Goal: Task Accomplishment & Management: Use online tool/utility

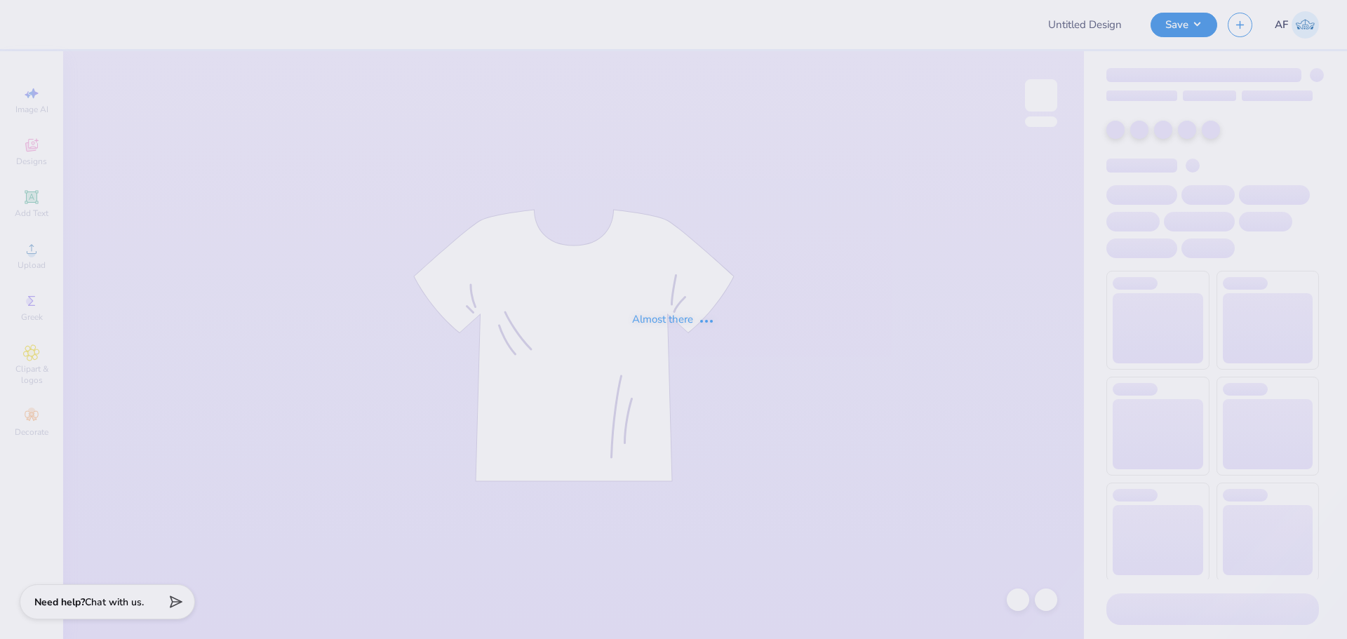
type input "FAAB"
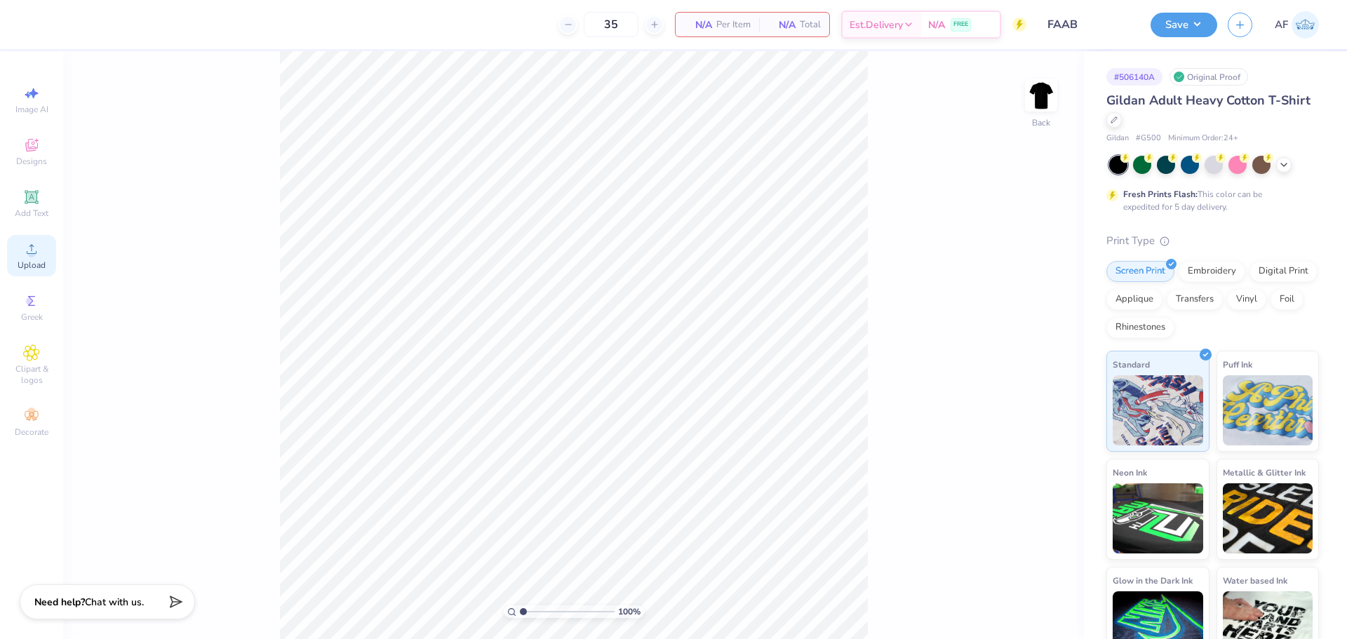
click at [38, 269] on span "Upload" at bounding box center [32, 265] width 28 height 11
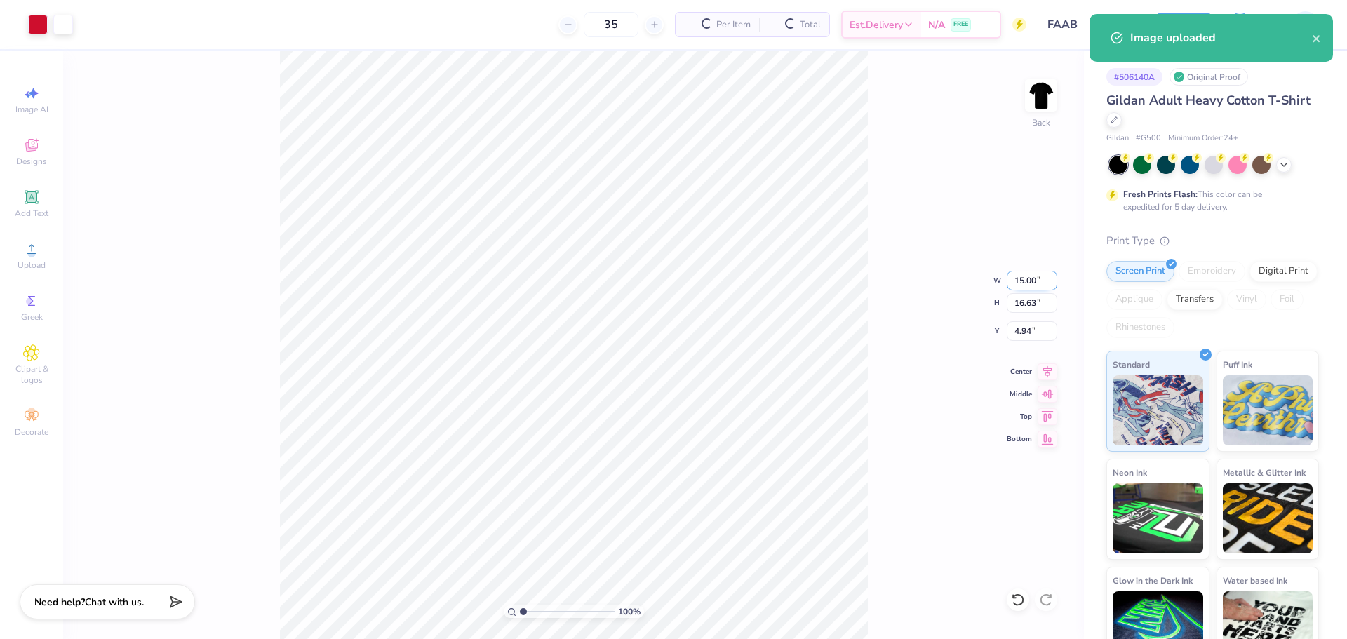
click at [1025, 288] on input "15.00" at bounding box center [1032, 281] width 51 height 20
click at [1026, 284] on input "15.00" at bounding box center [1032, 281] width 51 height 20
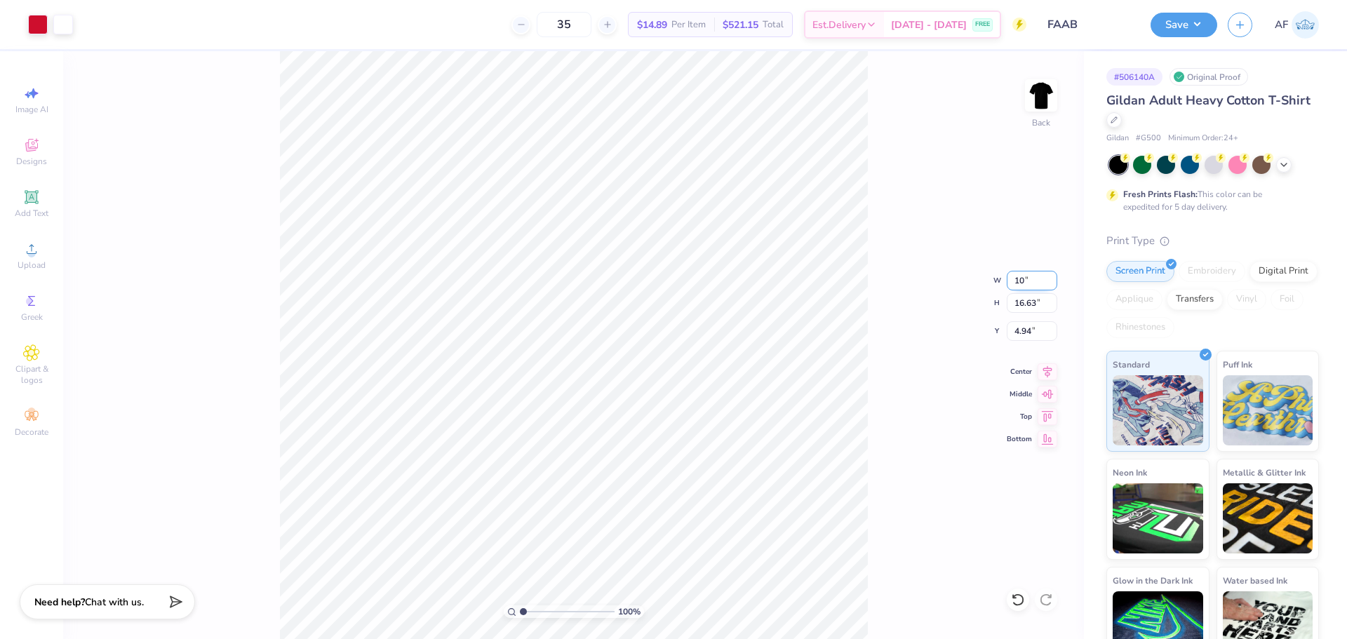
type input "10.00"
type input "11.09"
type input "7.71"
click at [1026, 307] on input "11.09" at bounding box center [1032, 303] width 51 height 20
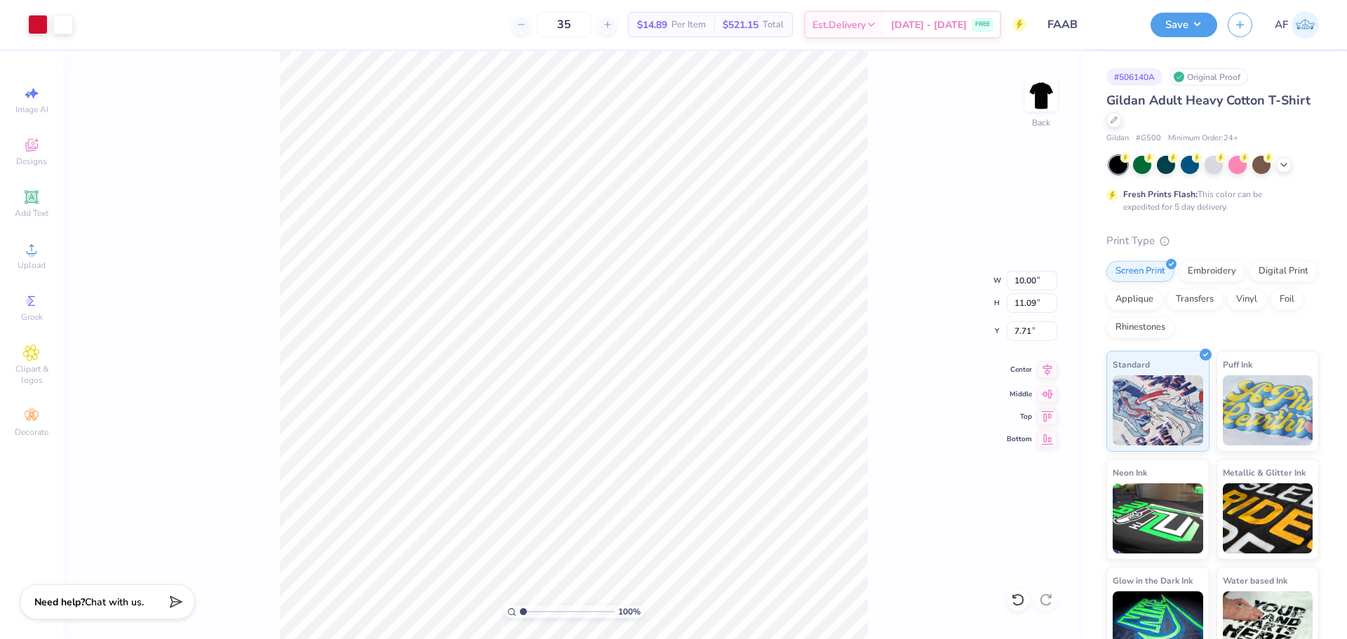
click at [1053, 375] on icon at bounding box center [1047, 369] width 20 height 17
type input "3.00"
click at [1020, 278] on input "10.00" at bounding box center [1032, 281] width 51 height 20
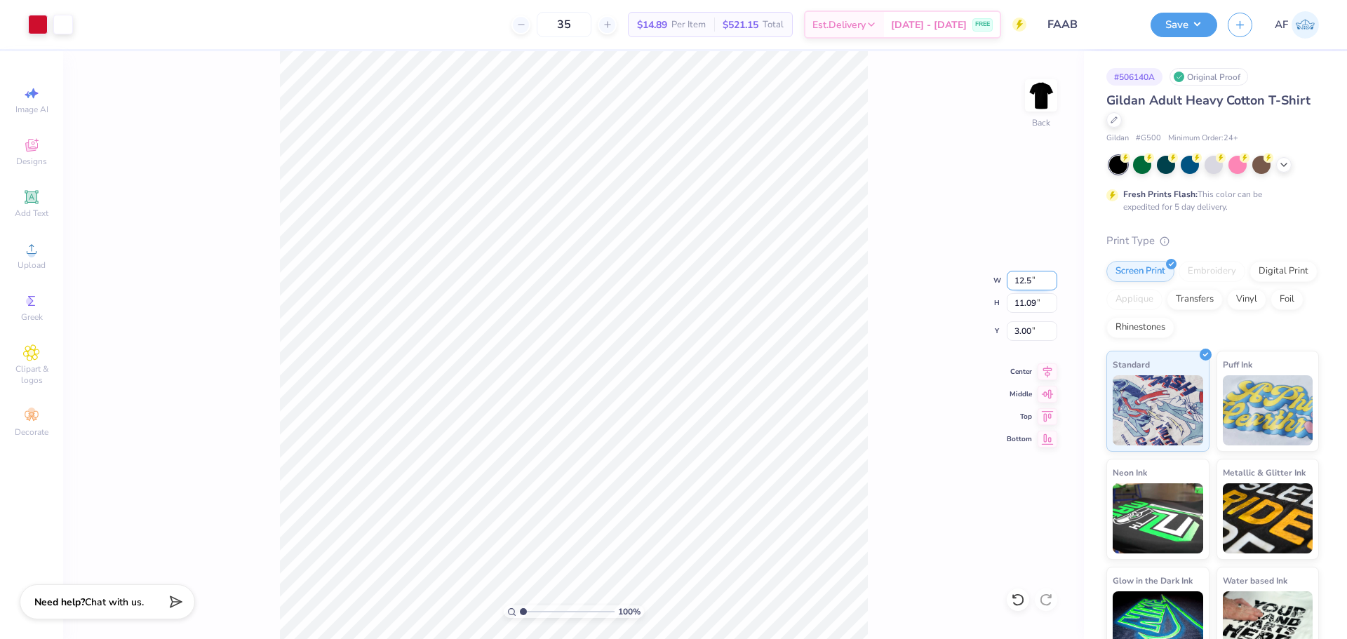
type input "12.50"
type input "13.86"
type input "1.61"
click at [1015, 328] on input "1.61" at bounding box center [1032, 331] width 51 height 20
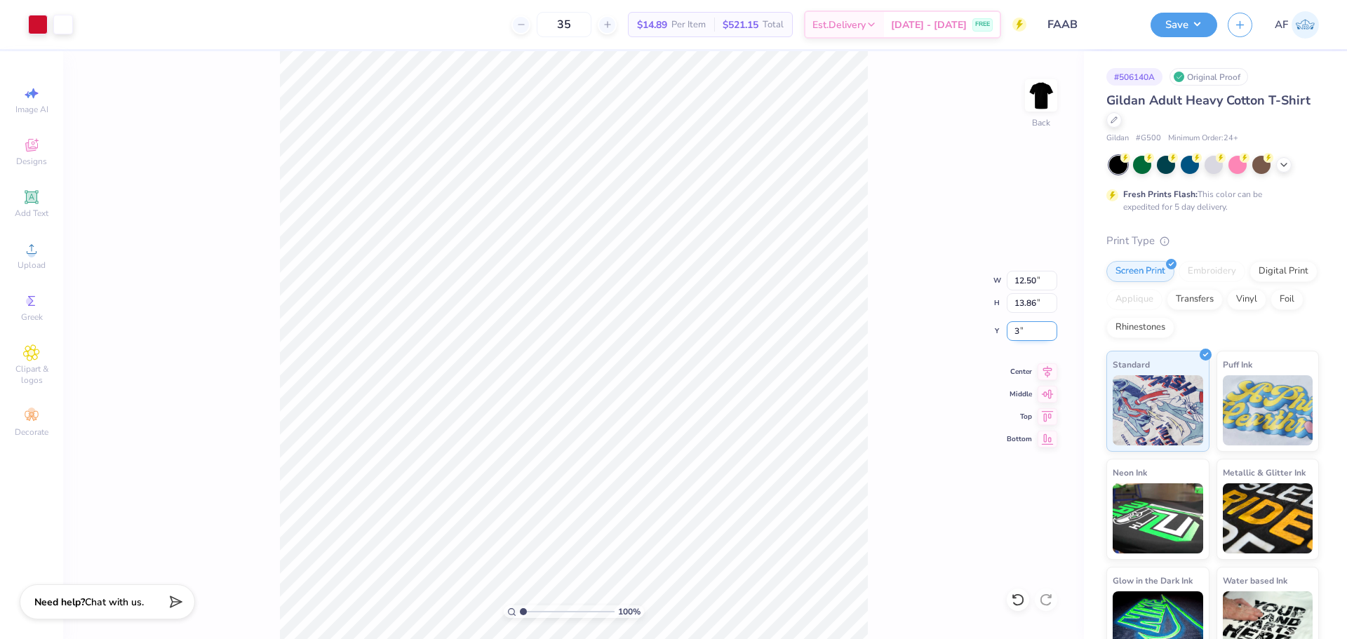
type input "3.00"
click at [1044, 370] on icon at bounding box center [1047, 369] width 20 height 17
click at [1021, 283] on input "12.50" at bounding box center [1032, 281] width 51 height 20
type input "1"
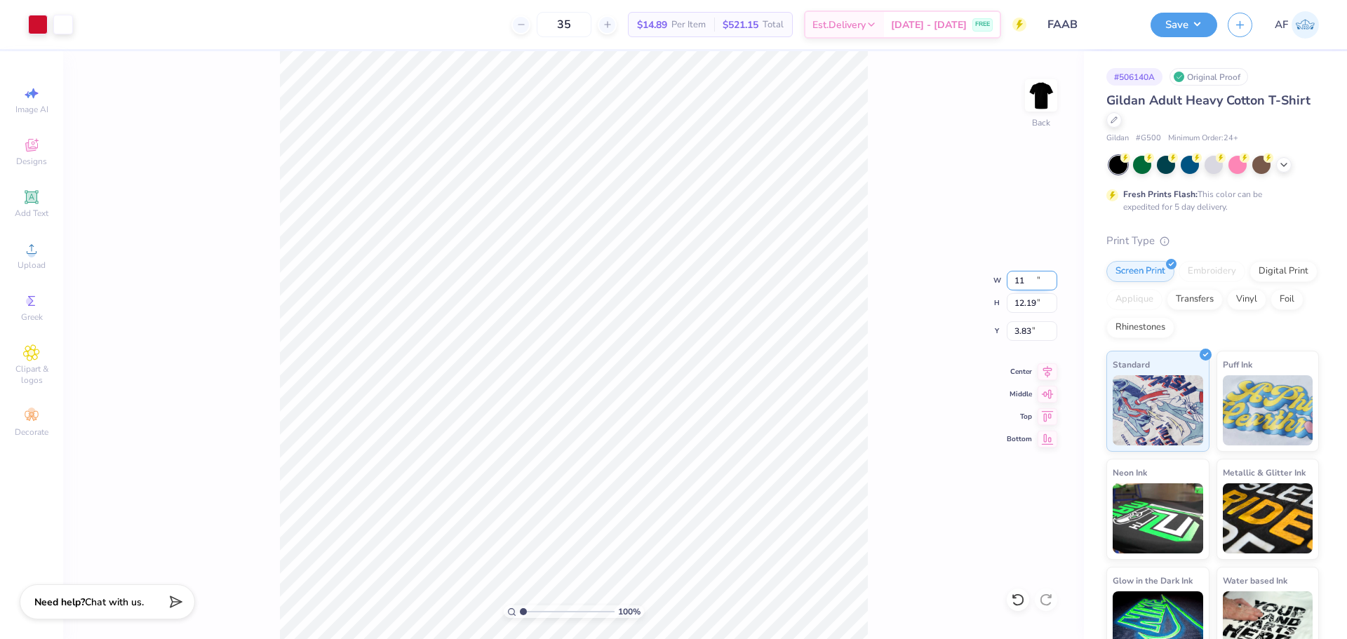
type input "11.00"
type input "12.19"
click at [1028, 332] on input "3.83" at bounding box center [1032, 331] width 51 height 20
type input "3.00"
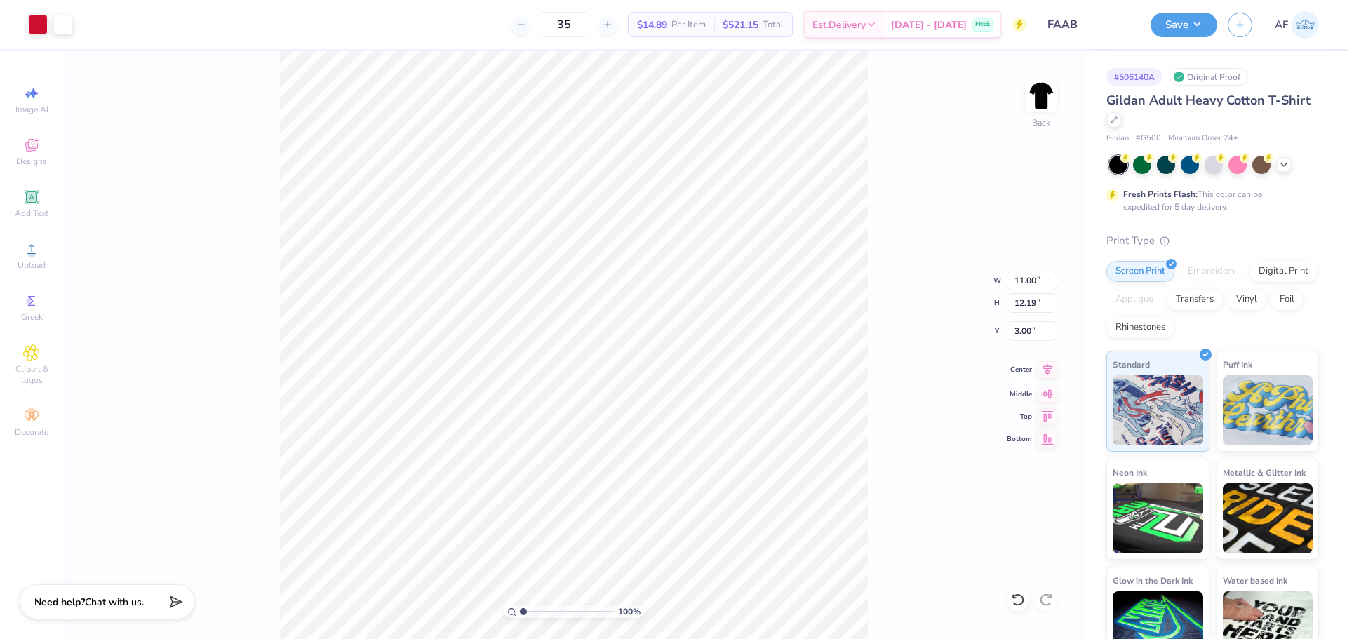
click at [1044, 372] on icon at bounding box center [1047, 369] width 20 height 17
click at [1033, 100] on img at bounding box center [1041, 95] width 56 height 56
click at [1036, 97] on img at bounding box center [1041, 95] width 56 height 56
click at [640, 480] on li "Group" at bounding box center [643, 484] width 110 height 27
type input "1.77468008084906"
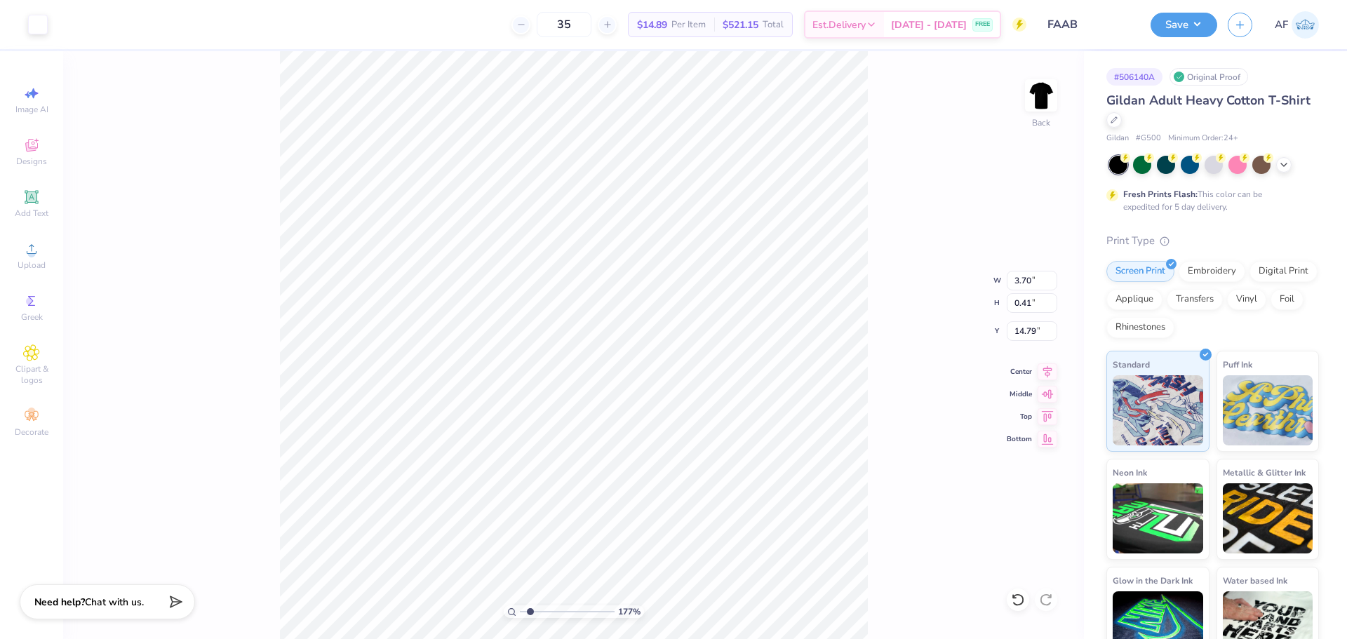
type input "8.75"
type input "6.64"
type input "7.96"
click at [605, 485] on li "Group" at bounding box center [625, 484] width 110 height 27
click at [990, 67] on div "110 % Back" at bounding box center [573, 345] width 1021 height 588
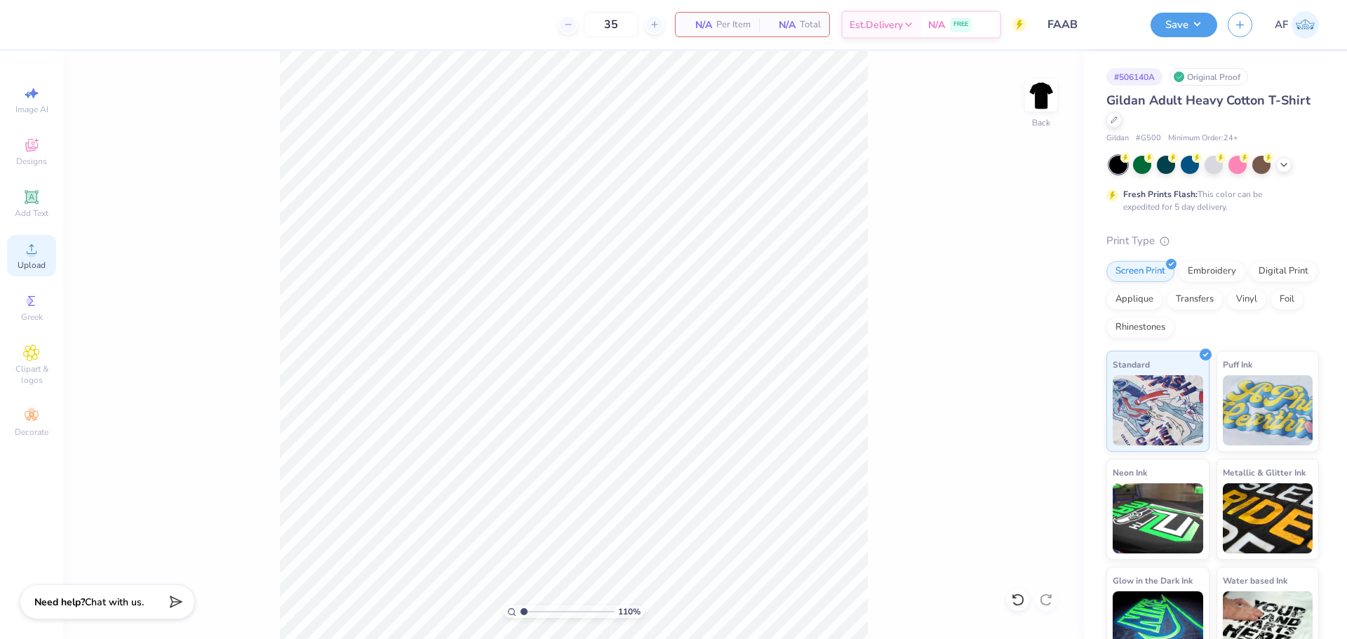
click at [32, 257] on div "Upload" at bounding box center [31, 255] width 49 height 41
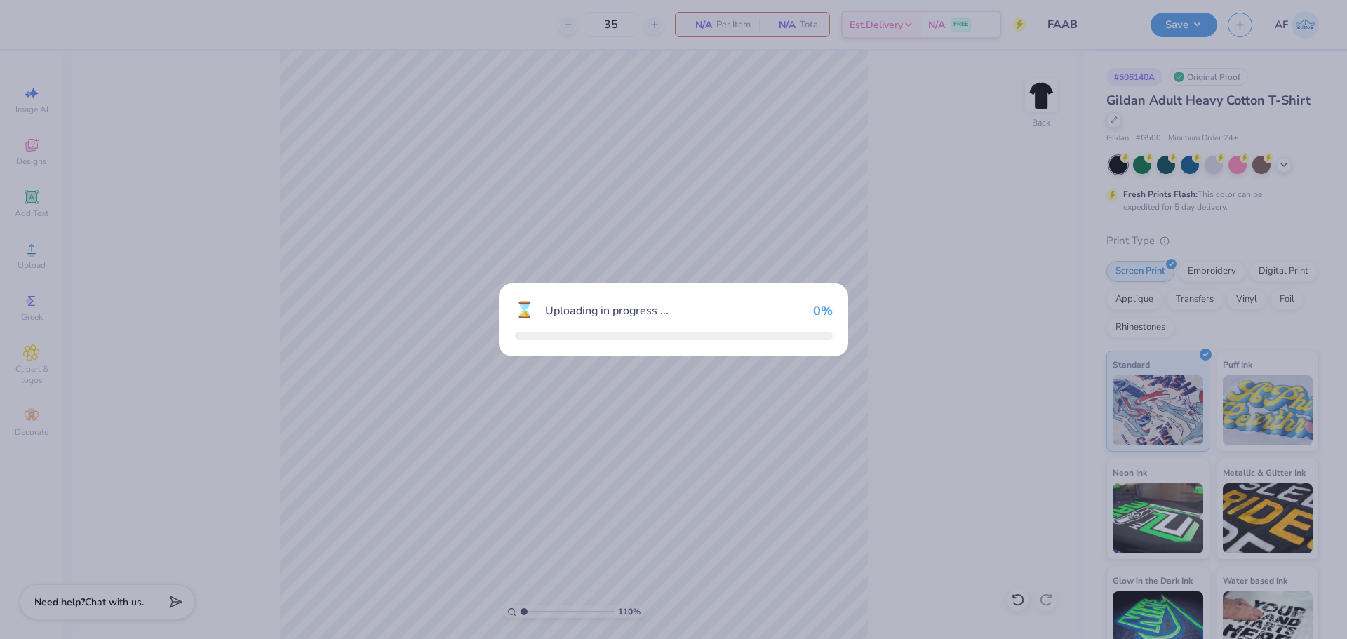
type input "1.09513623589534"
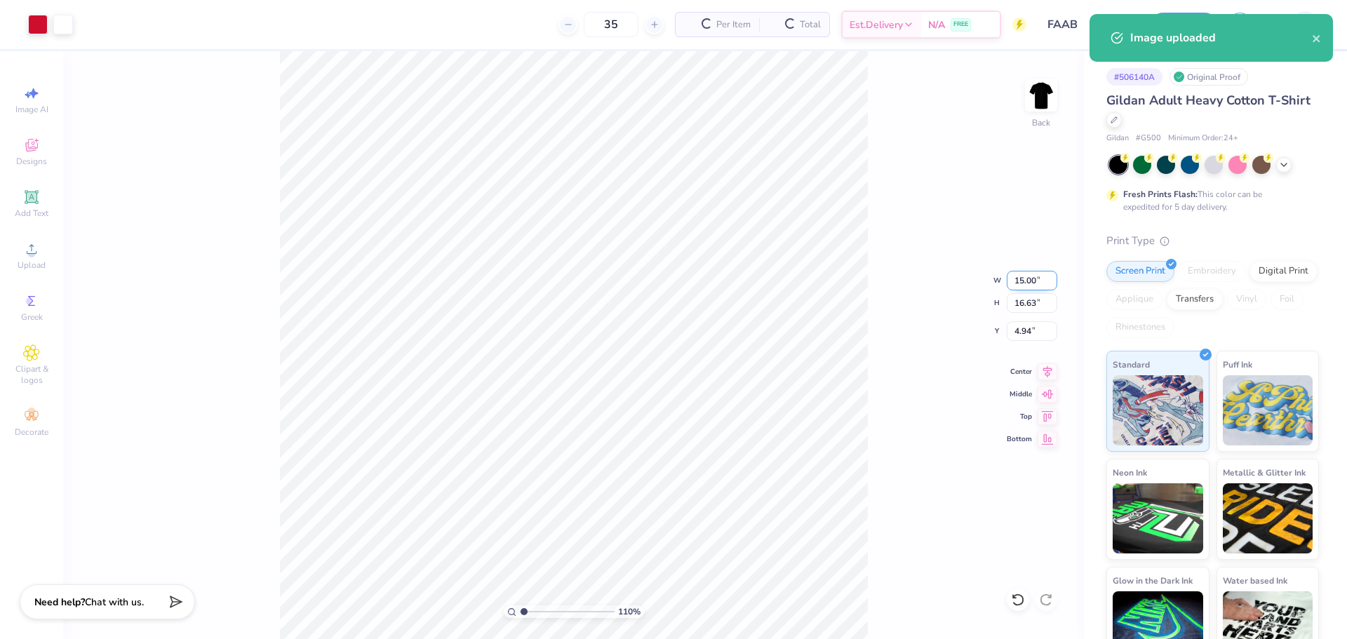
click at [1019, 283] on input "15.00" at bounding box center [1032, 281] width 51 height 20
type input "11"
type input "1.09513623589534"
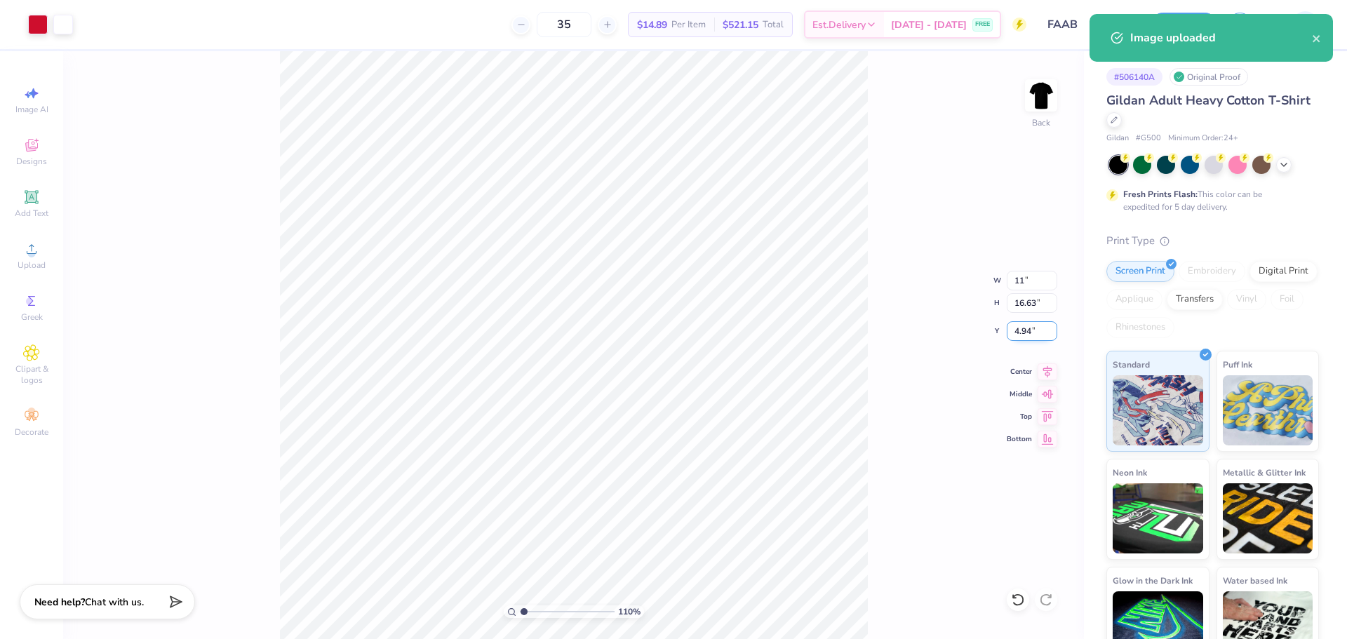
type input "11.00"
type input "12.19"
click at [1025, 325] on input "7.15" at bounding box center [1032, 331] width 51 height 20
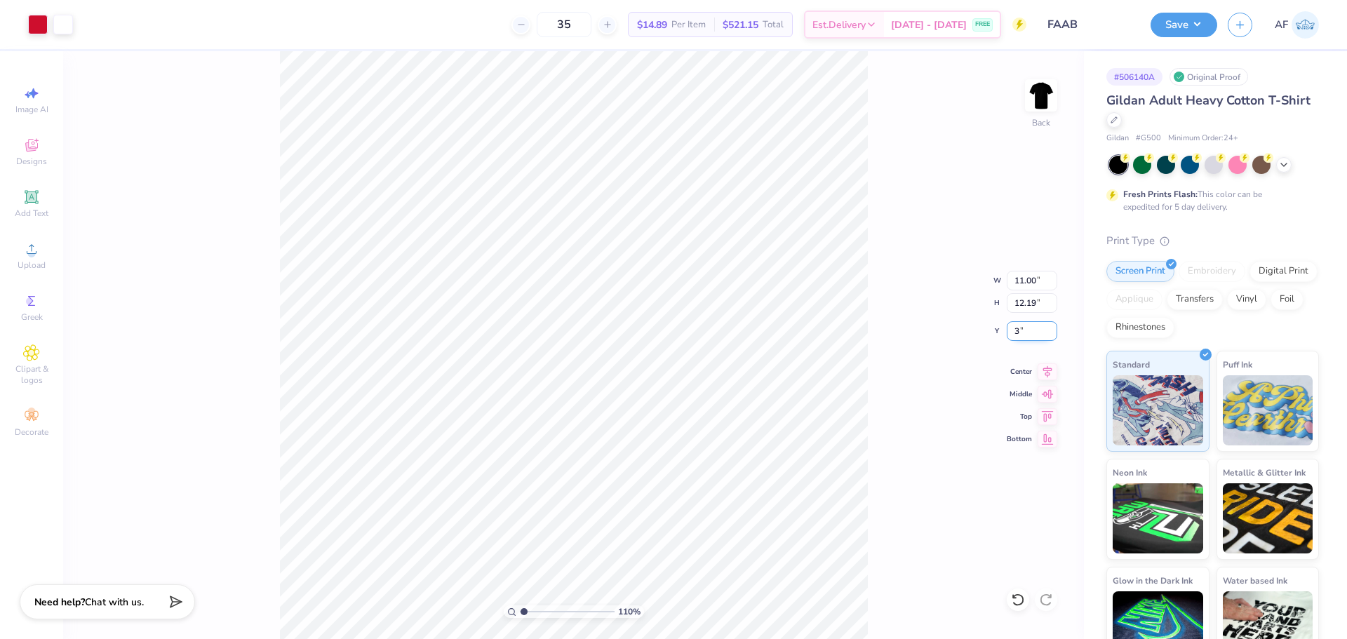
type input "3"
type input "1.09513623589534"
type input "3.00"
click at [1044, 366] on icon at bounding box center [1047, 369] width 9 height 12
click at [905, 354] on div "110 % Back W 11.00 11.00 " H 12.19 12.19 " Y 3.00 3.00 " Center Middle Top Bott…" at bounding box center [573, 345] width 1021 height 588
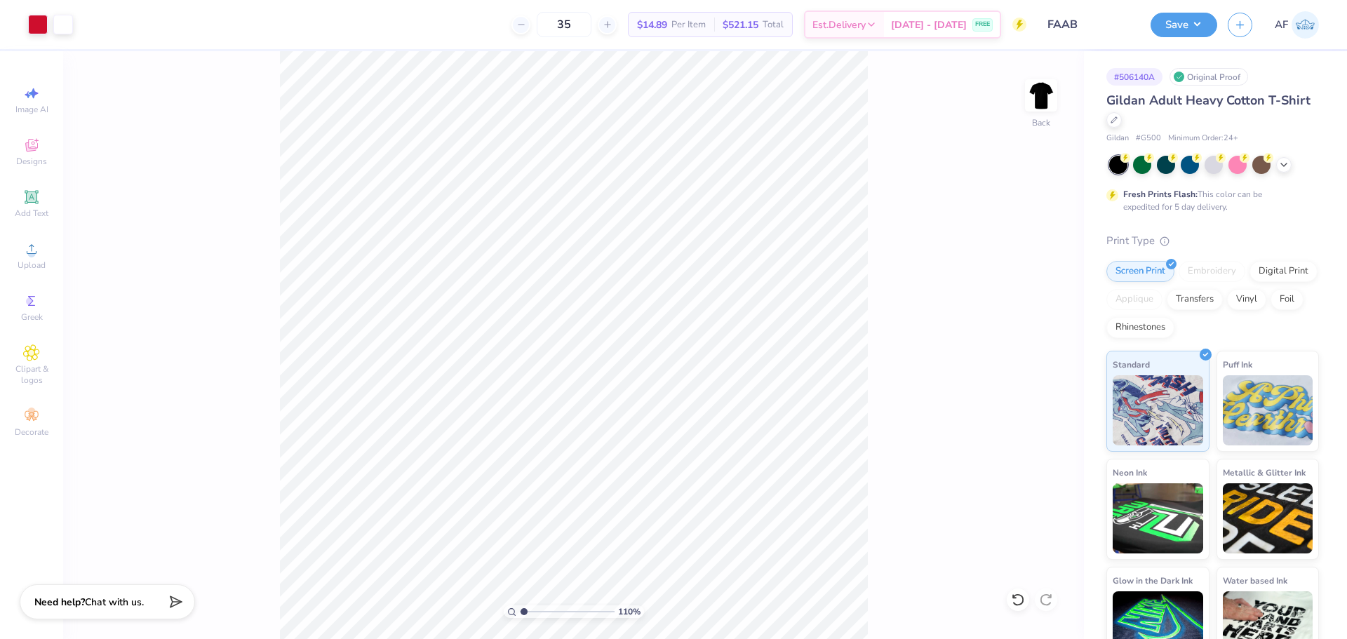
type input "1"
click at [1050, 90] on img at bounding box center [1041, 95] width 56 height 56
click at [1040, 94] on img at bounding box center [1041, 95] width 28 height 28
click at [1051, 368] on icon at bounding box center [1047, 369] width 9 height 12
click at [876, 339] on div "100 % Back W 11.00 11.00 " H 12.19 12.19 " Y 3.00 3.00 " Center Middle Top Bott…" at bounding box center [573, 345] width 1021 height 588
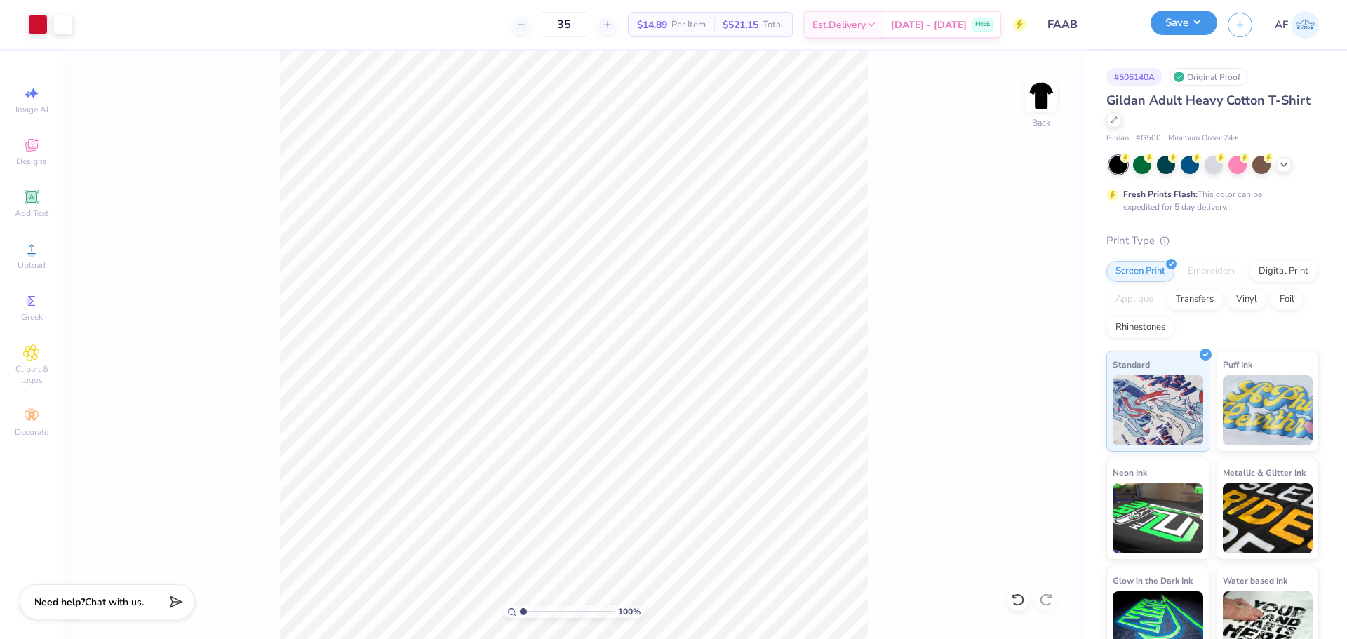
click at [1198, 26] on button "Save" at bounding box center [1183, 23] width 67 height 25
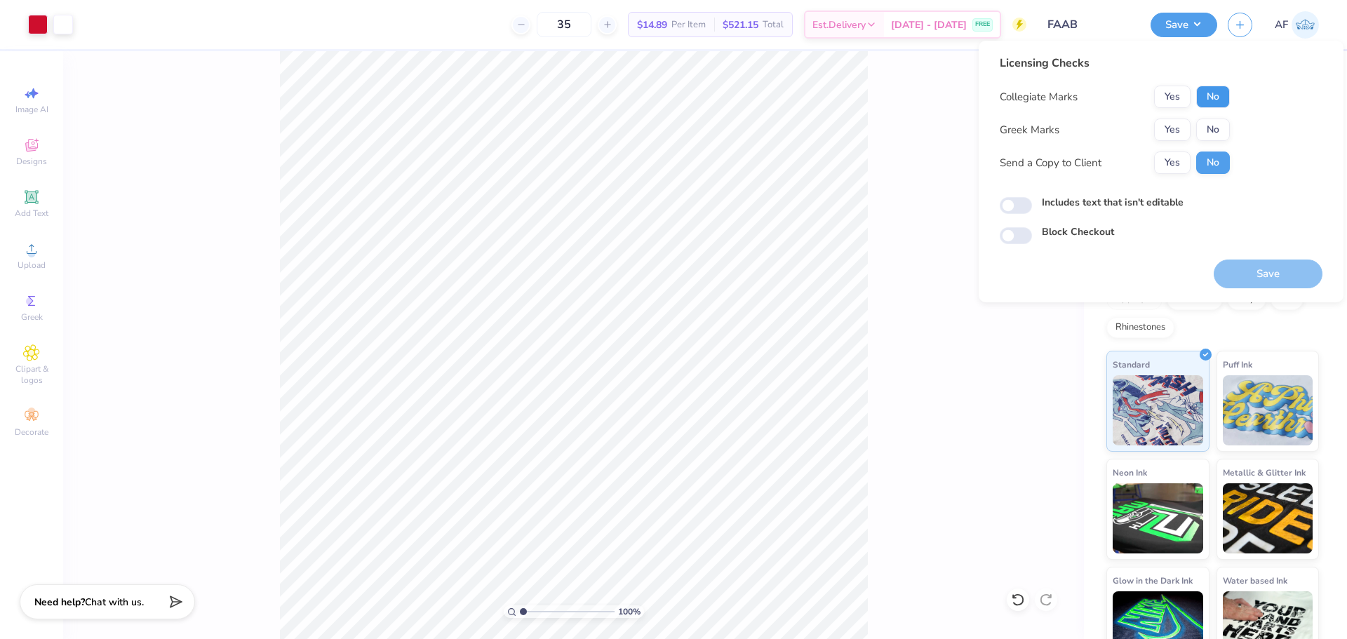
click at [1204, 94] on button "No" at bounding box center [1213, 97] width 34 height 22
click at [1202, 126] on button "No" at bounding box center [1213, 130] width 34 height 22
click at [1171, 159] on button "Yes" at bounding box center [1172, 163] width 36 height 22
click at [1255, 273] on button "Save" at bounding box center [1268, 274] width 109 height 29
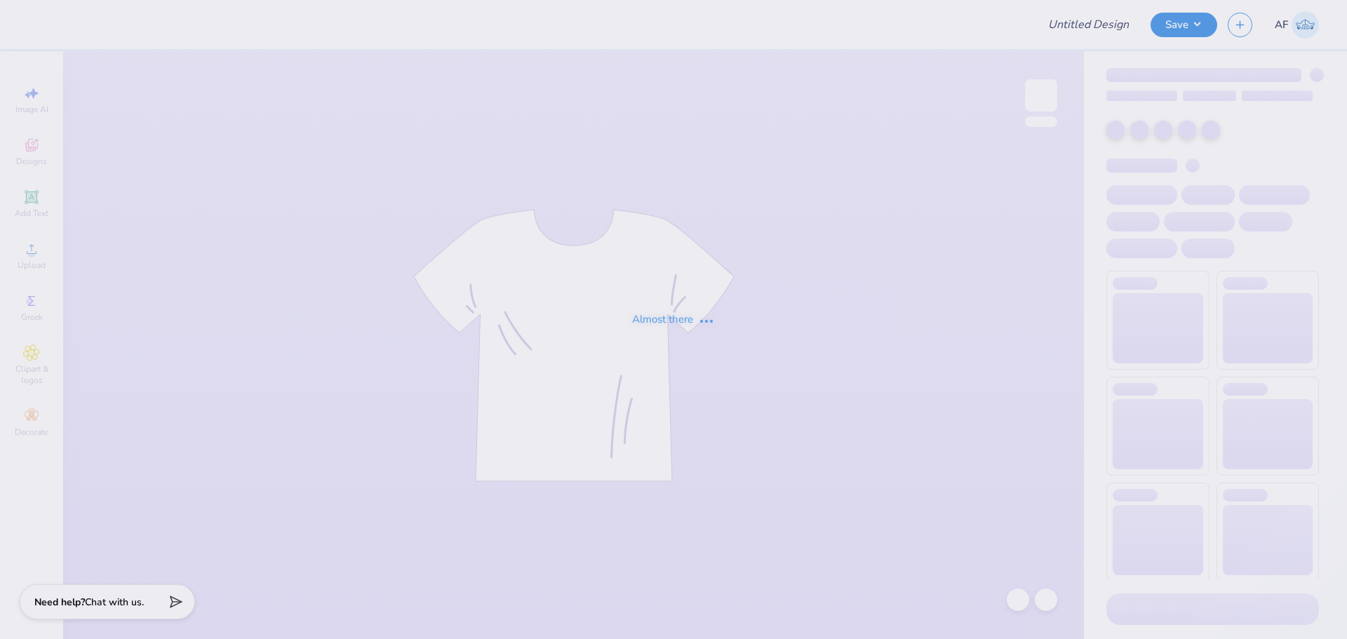
type input "[PERSON_NAME] : [PERSON_NAME][GEOGRAPHIC_DATA]"
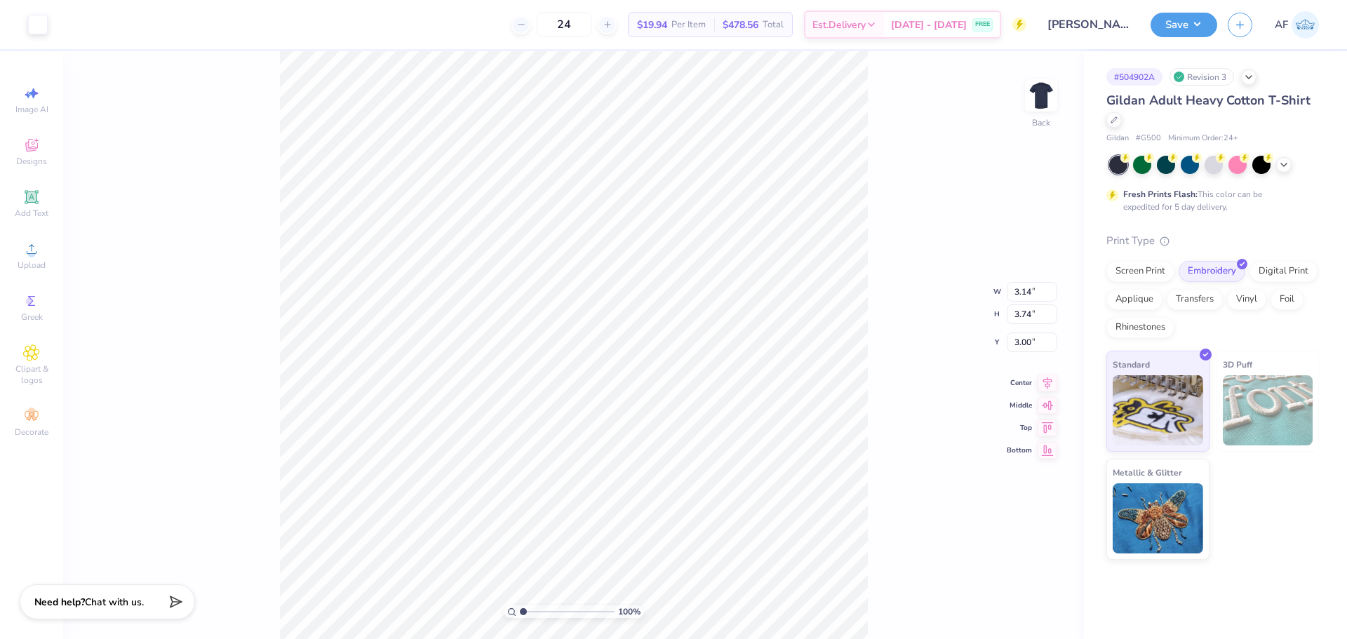
type input "0.15"
type input "6.29"
click at [683, 464] on li "Group" at bounding box center [705, 469] width 110 height 27
type input "6.33"
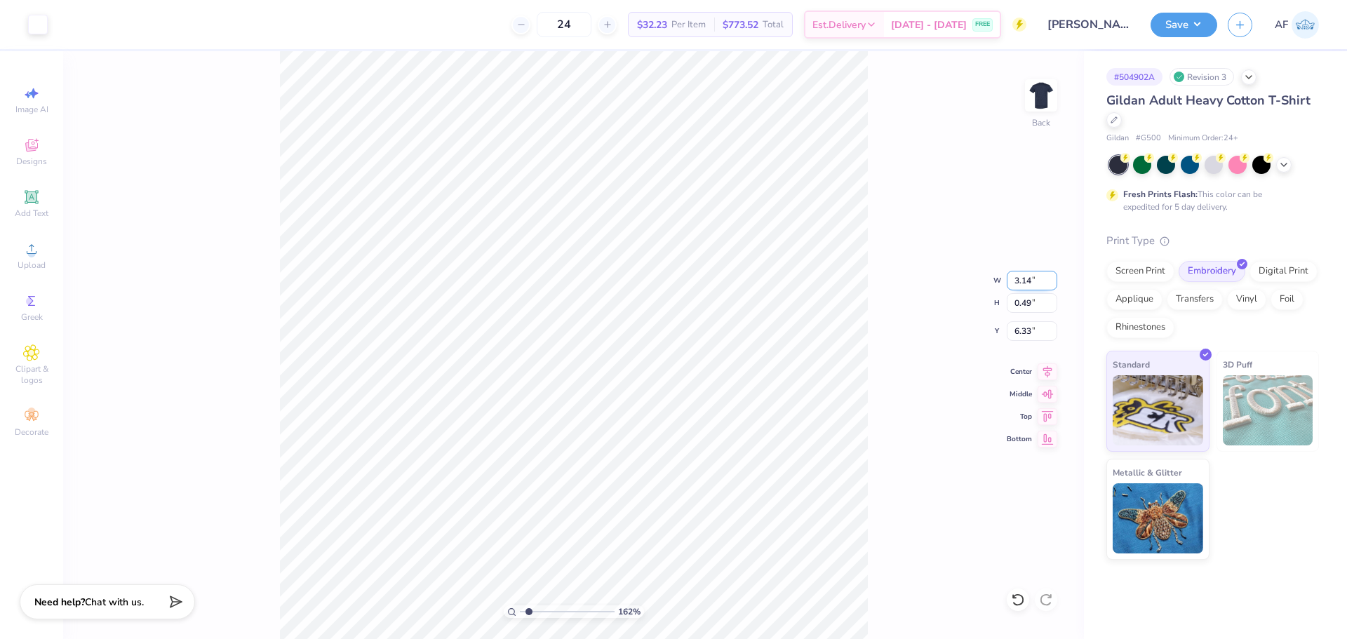
click at [1023, 283] on input "3.14" at bounding box center [1032, 281] width 51 height 20
click at [930, 484] on div "162 % Back" at bounding box center [573, 345] width 1021 height 588
type input "1.62321524620132"
type input "6.54"
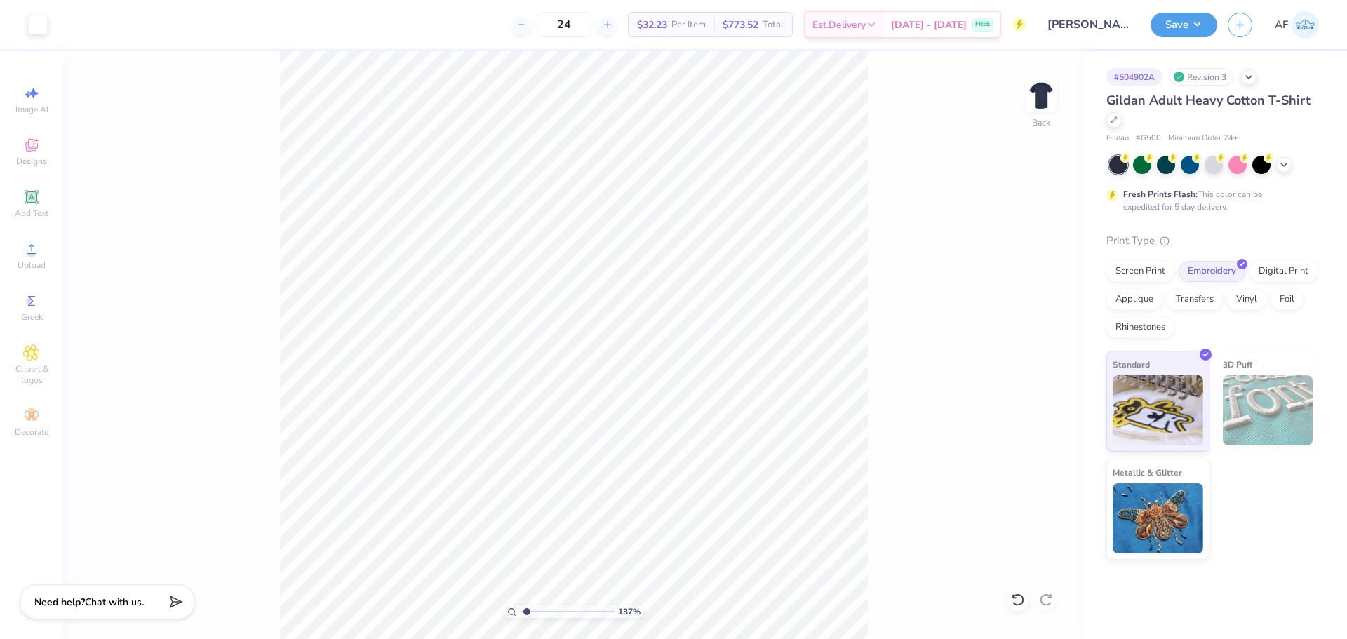
type input "1.36819191012992"
click at [1023, 283] on input "3.14" at bounding box center [1032, 281] width 51 height 20
click at [1023, 328] on input "6.54" at bounding box center [1032, 331] width 51 height 20
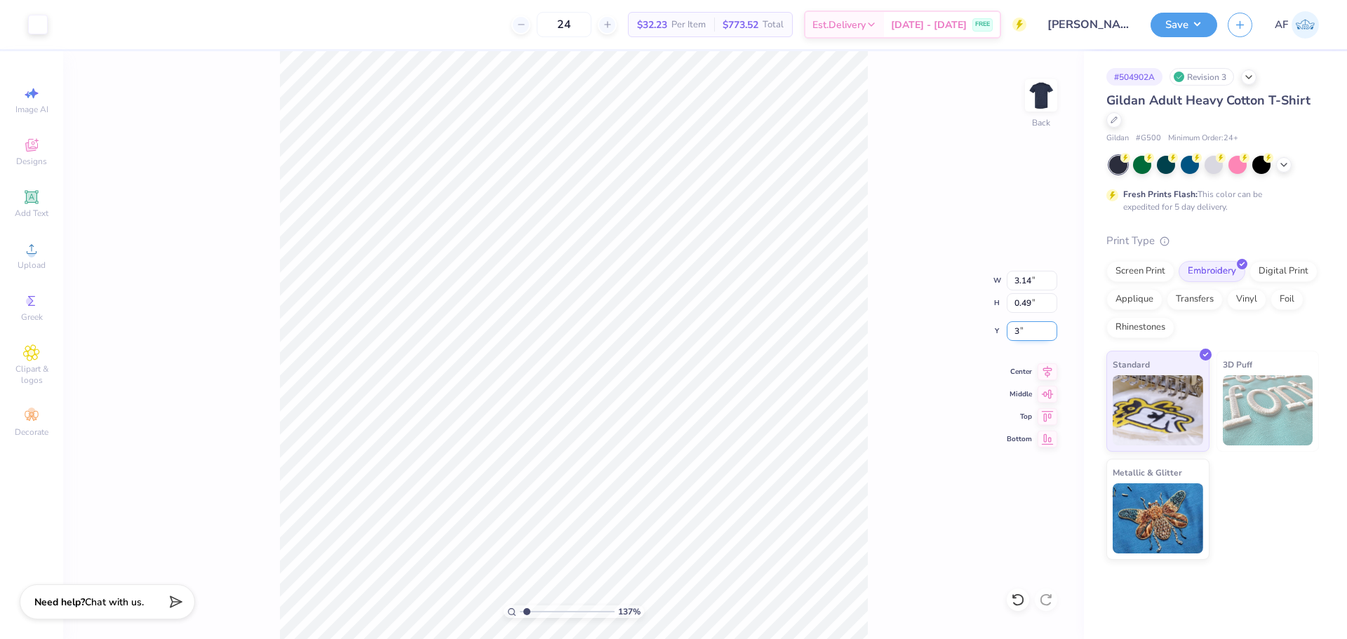
type input "3"
type input "1.36819191012992"
type input "3.00"
type input "1.36819191012992"
type input "4.13"
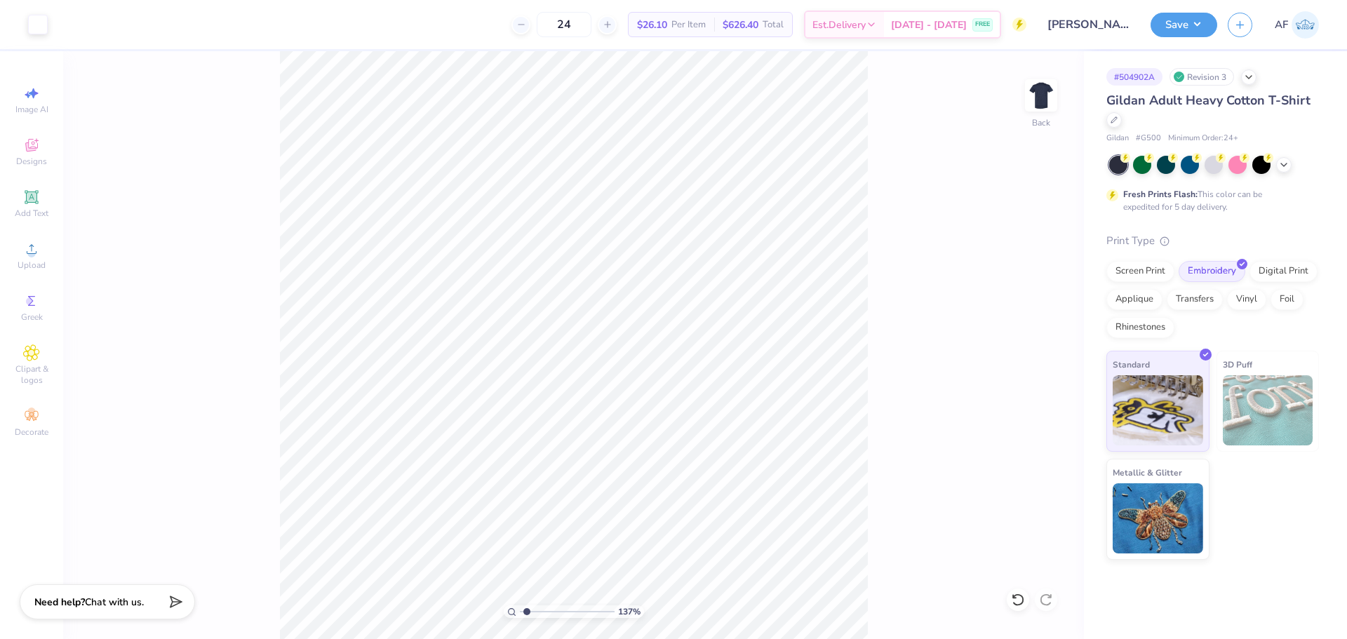
type input "1.36819191012992"
click at [1026, 337] on input "4.13" at bounding box center [1032, 331] width 51 height 20
type input "4"
type input "1.36819191012992"
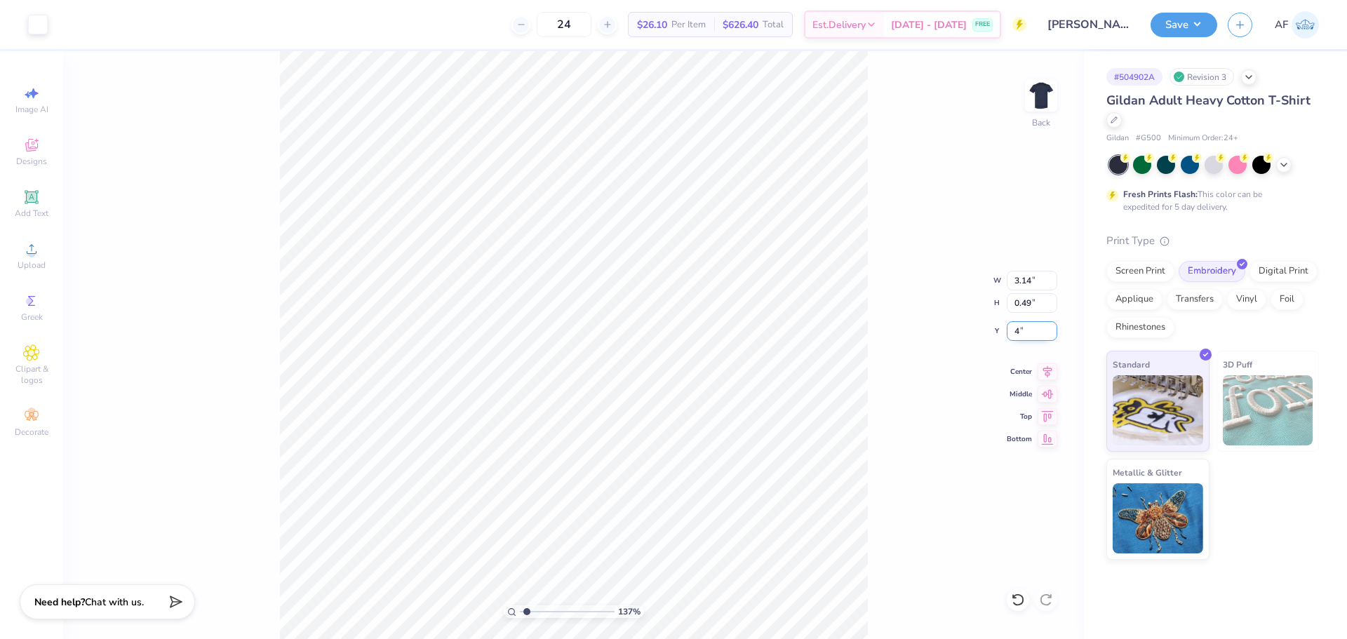
type input "4.00"
type input "1.36819191012992"
type input "4.13"
type input "1.36819191012992"
type input "4.00"
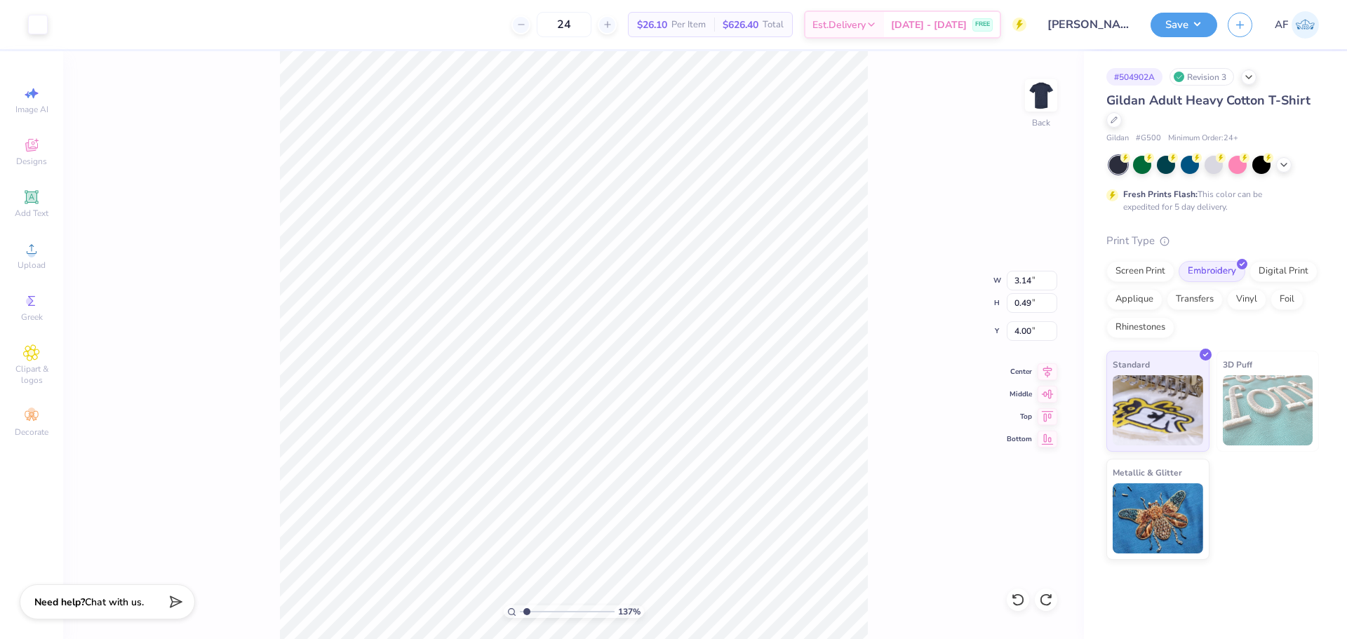
type input "1.36819191012992"
type input "4.13"
type input "1.36819191012992"
click at [1026, 281] on input "3.14" at bounding box center [1032, 281] width 51 height 20
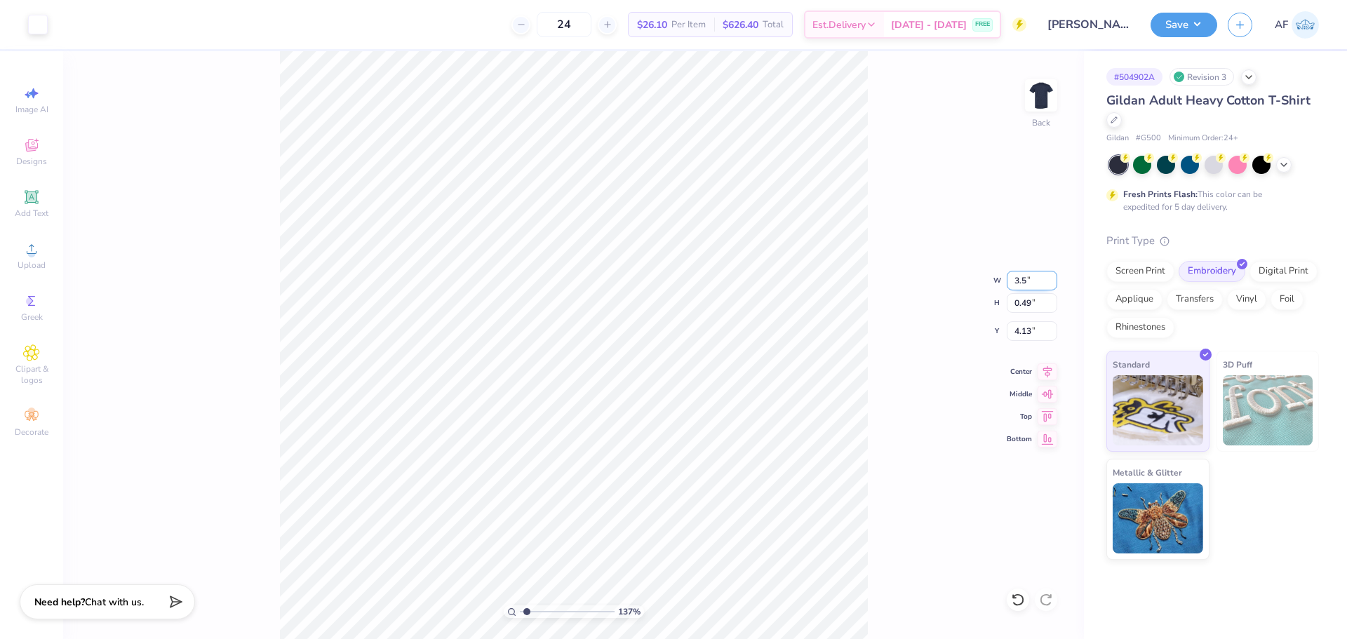
type input "3.5"
type input "1.36819191012992"
type input "3.50"
type input "0.55"
type input "4.10"
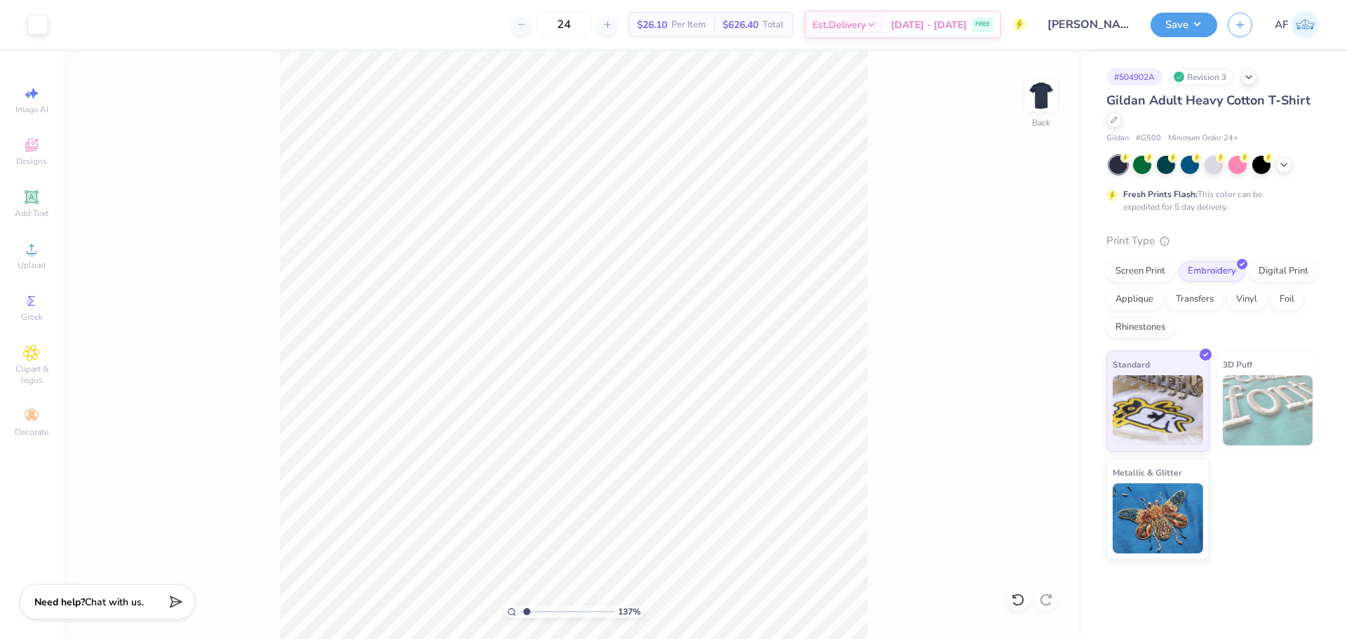
type input "1.36819191012992"
click at [1028, 335] on input "4.10" at bounding box center [1032, 331] width 51 height 20
type input "4"
type input "1.36819191012992"
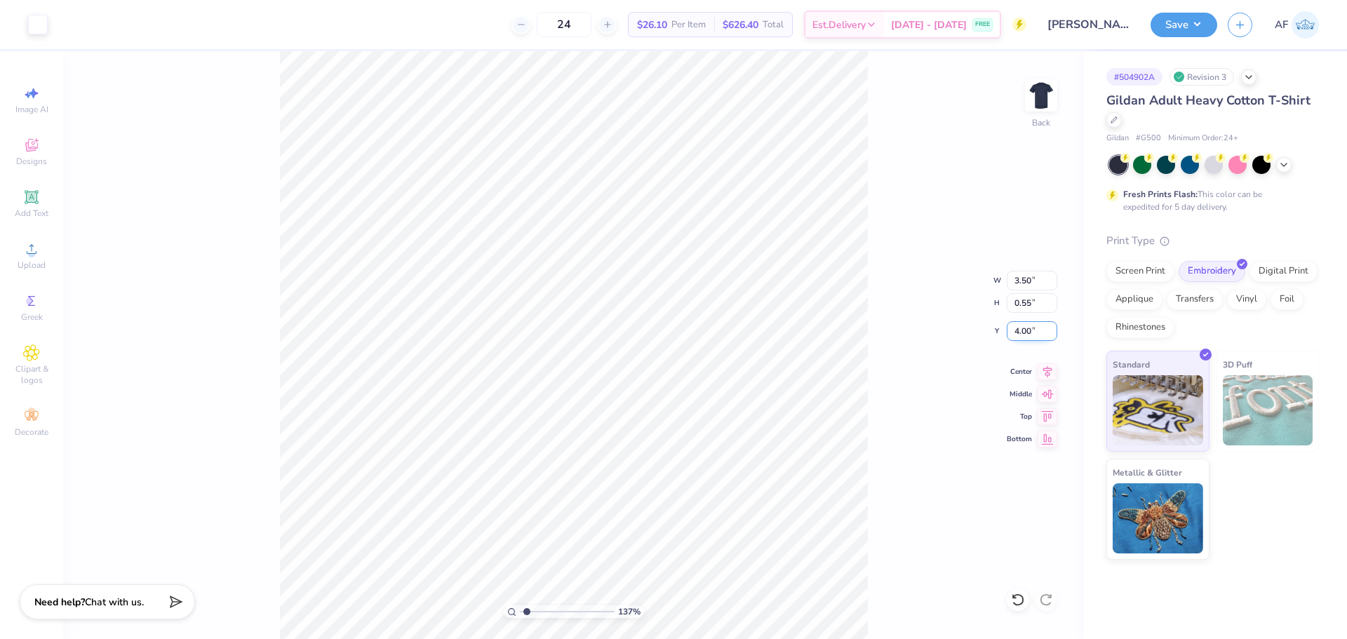
click at [1028, 335] on input "4.00" at bounding box center [1032, 331] width 51 height 20
type input "4.5"
type input "1.36819191012992"
type input "4.50"
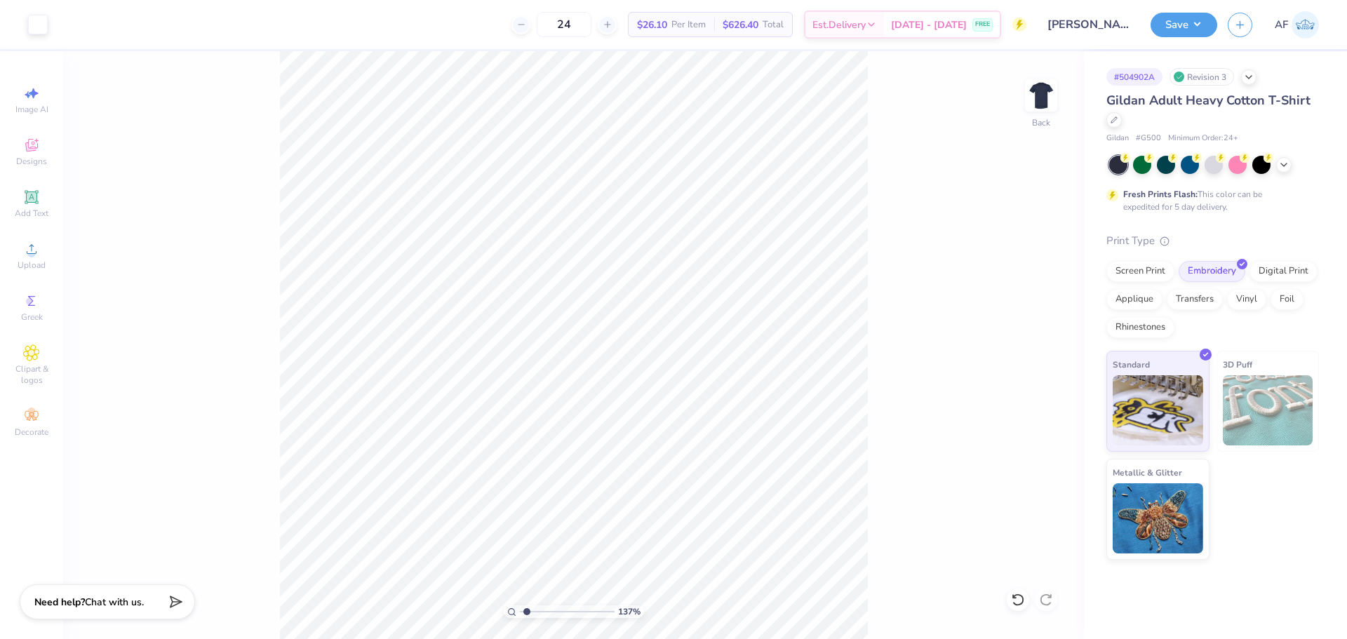
type input "1.36819191012992"
click at [1021, 325] on input "4.50" at bounding box center [1032, 331] width 51 height 20
type input "4.25"
type input "1.36819191012992"
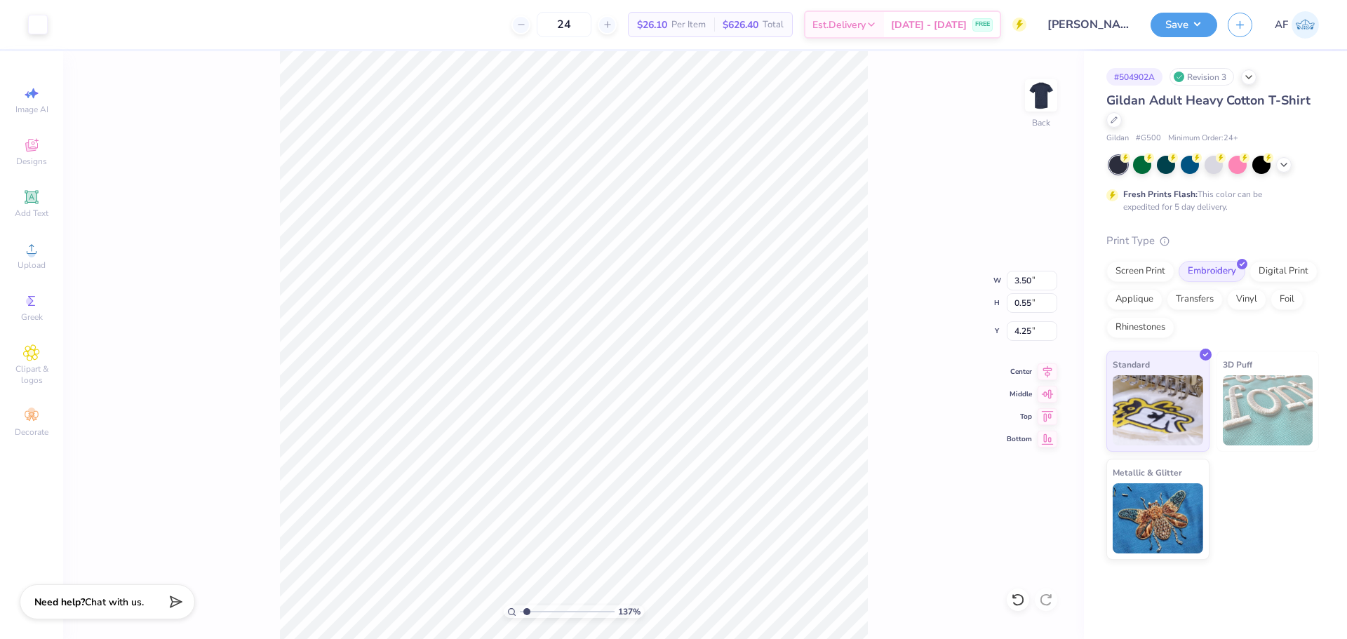
type input "4.07"
type input "1.29062625807212"
click at [1021, 332] on input "4.17" at bounding box center [1032, 331] width 51 height 20
type input "4.5"
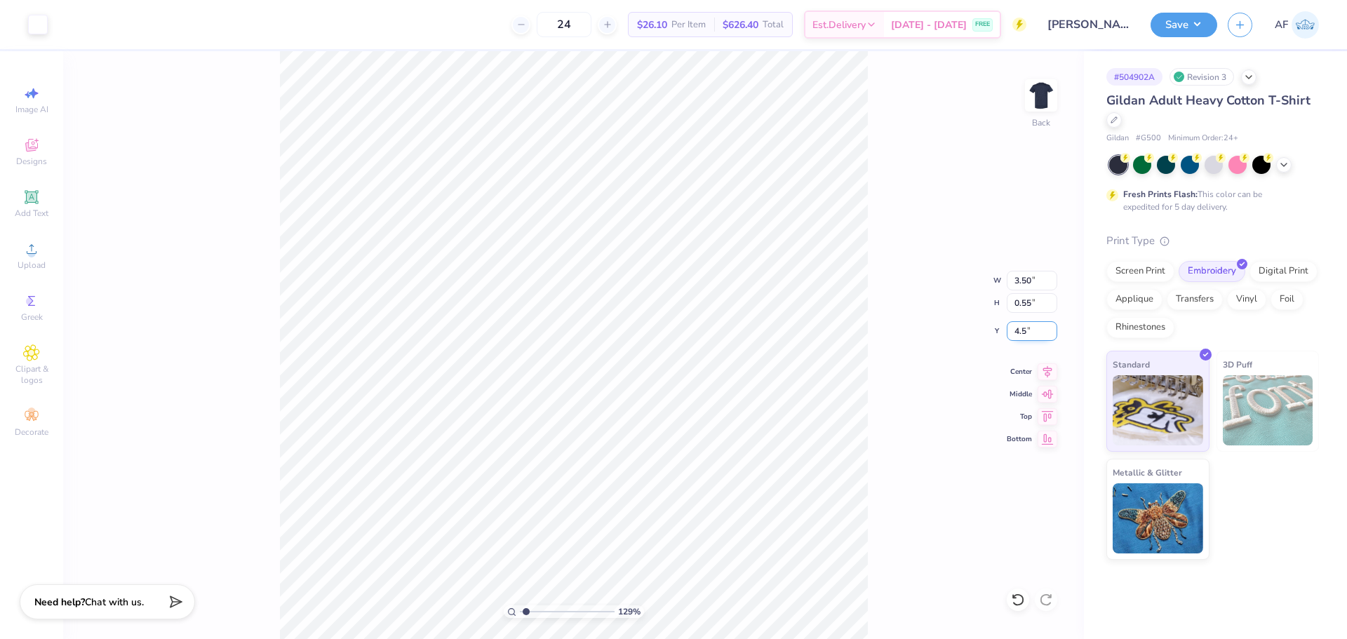
type input "1.29062625807212"
click at [1021, 332] on input "4.50" at bounding box center [1032, 331] width 51 height 20
type input "4.05"
click at [928, 318] on div "129 % Back" at bounding box center [573, 345] width 1021 height 588
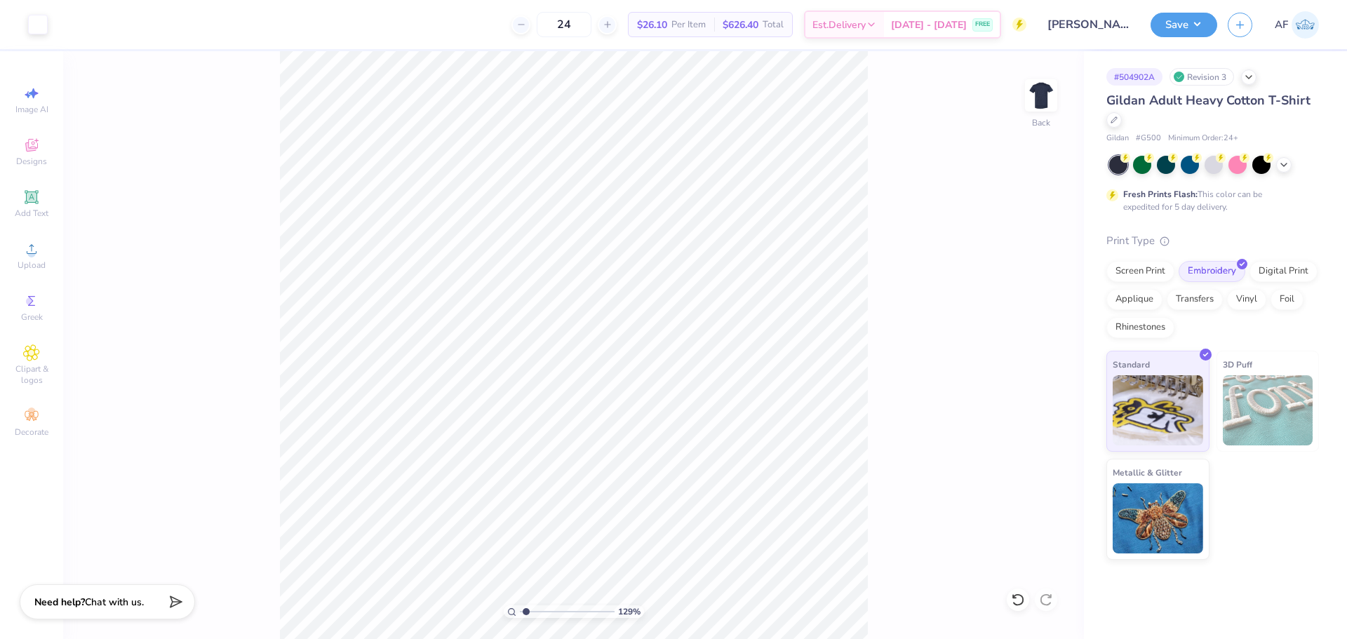
click at [913, 309] on div "129 % Back" at bounding box center [573, 345] width 1021 height 588
click at [746, 463] on li "Group" at bounding box center [761, 462] width 110 height 27
type input "1.29062625807212"
type input "12.28"
type input "1.53119178055083"
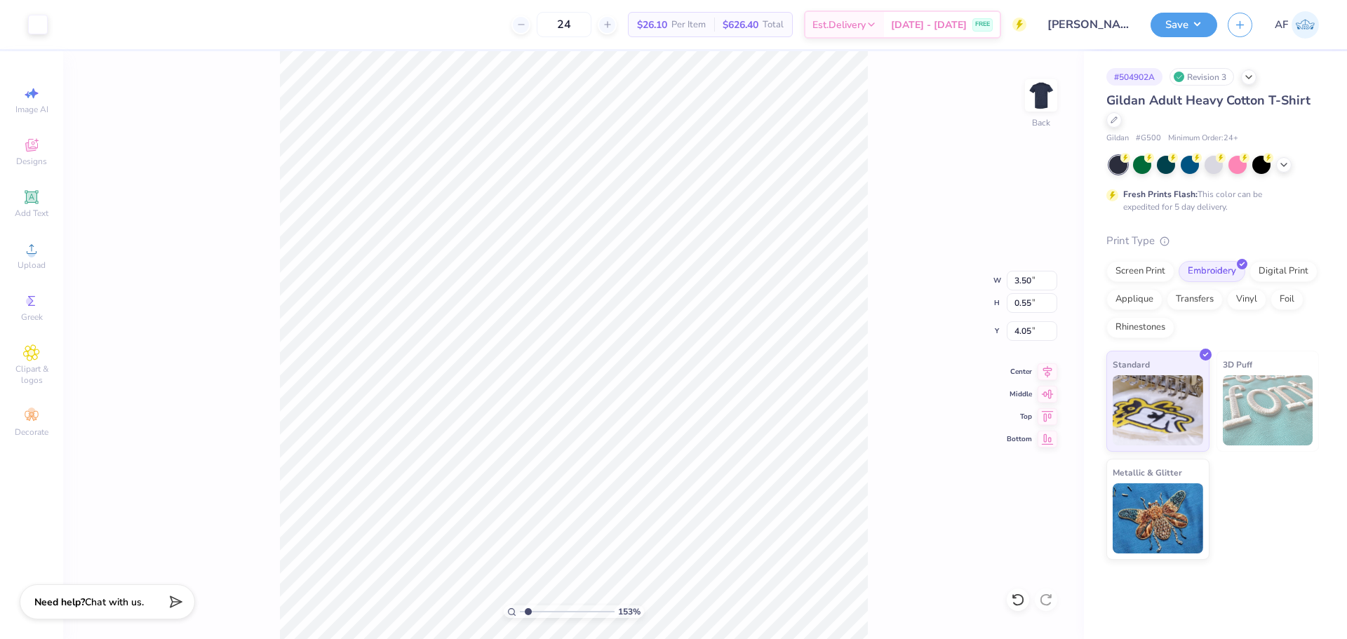
type input "3.98"
type input "1"
click at [250, 257] on div "100 % Back" at bounding box center [573, 345] width 1021 height 588
click at [221, 222] on div "100 % Back" at bounding box center [573, 345] width 1021 height 588
click at [1035, 331] on input "3.98" at bounding box center [1032, 331] width 51 height 20
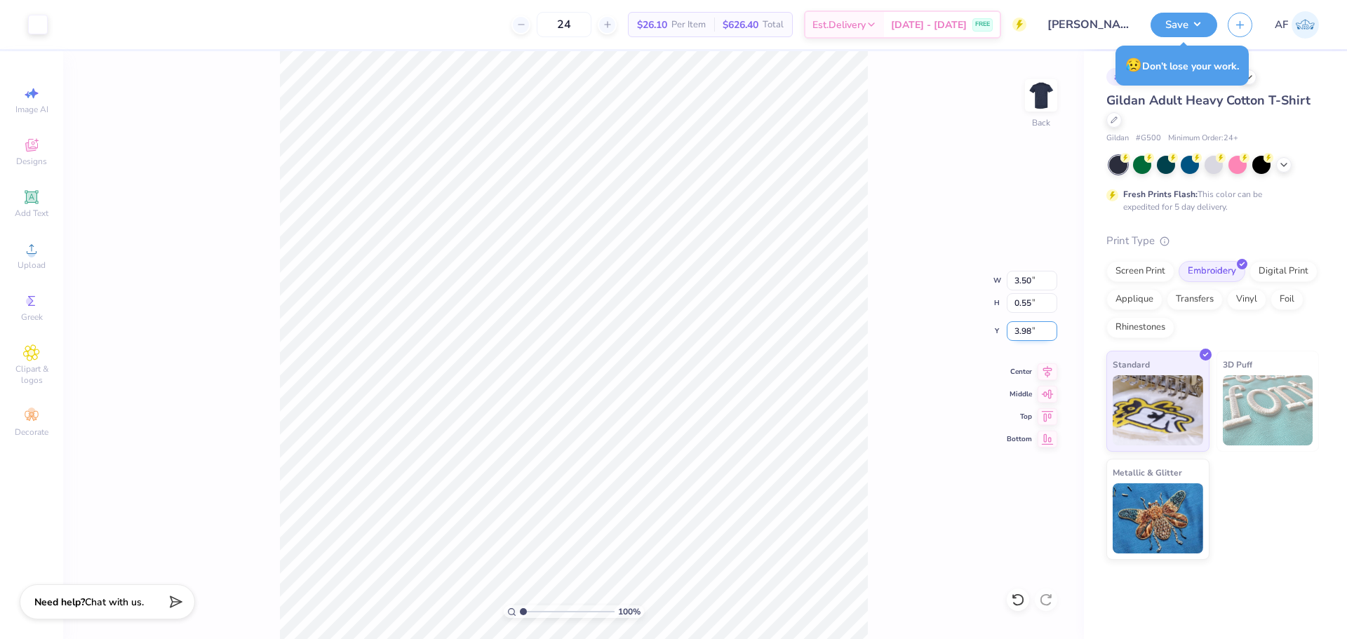
click at [1035, 331] on input "3.98" at bounding box center [1032, 331] width 51 height 20
type input "3.00"
click at [1014, 327] on input "3.98" at bounding box center [1032, 331] width 51 height 20
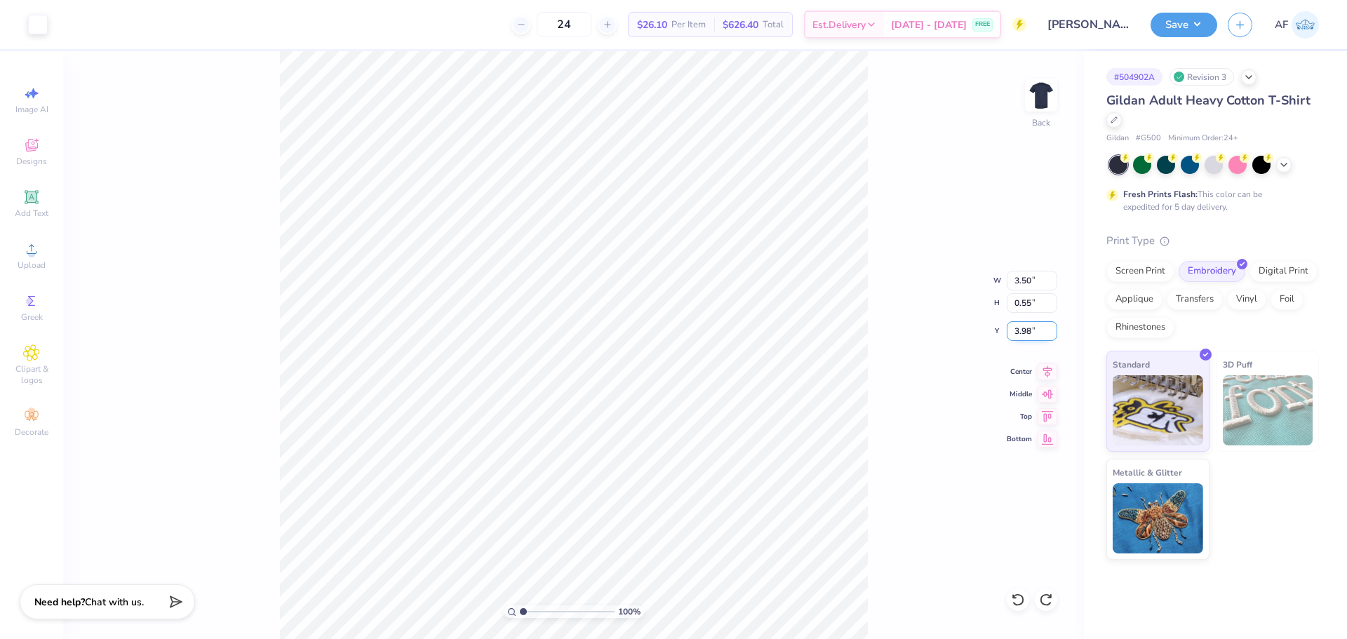
click at [1014, 327] on input "3.98" at bounding box center [1032, 331] width 51 height 20
type input "4.00"
click at [1058, 99] on div "100 % Back W 2.50 2.50 " H 2.50 2.50 " Y 3.00 3.00 " Center Middle Top Bottom" at bounding box center [573, 345] width 1021 height 588
click at [1049, 99] on img at bounding box center [1041, 95] width 56 height 56
click at [1042, 98] on img at bounding box center [1041, 95] width 56 height 56
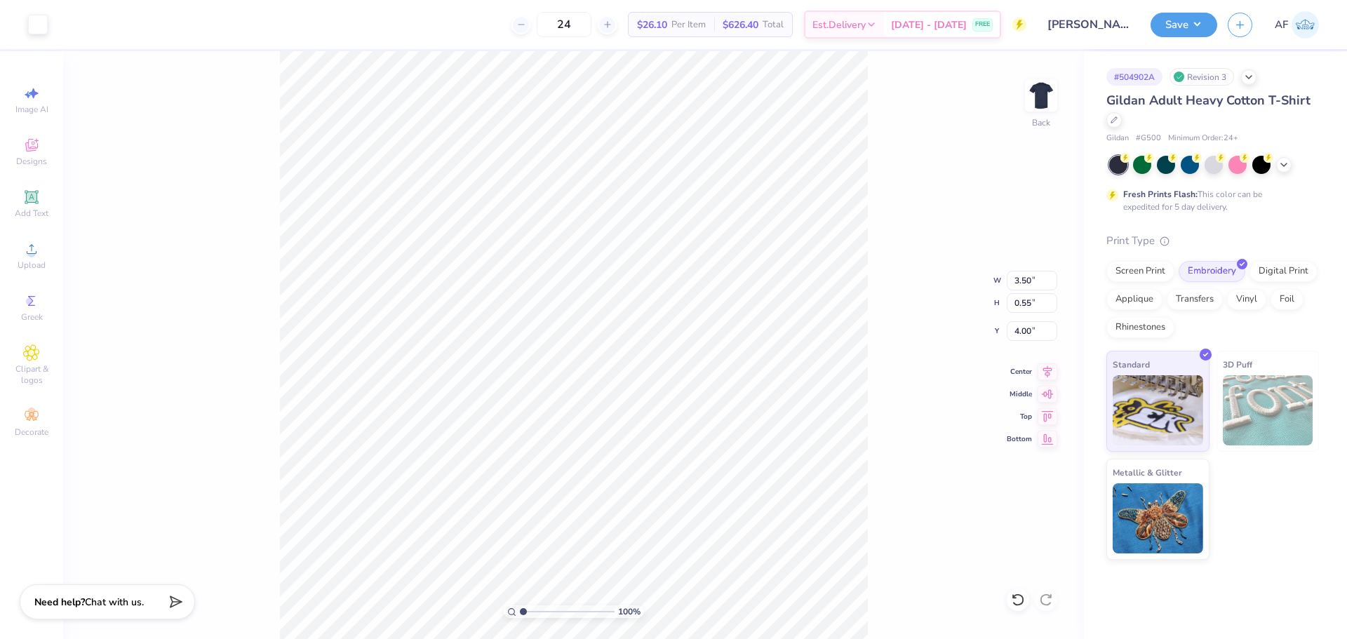
type input "2.50"
type input "3.00"
click at [1044, 95] on img at bounding box center [1041, 95] width 56 height 56
click at [1041, 98] on img at bounding box center [1041, 95] width 56 height 56
